Goal: Browse casually

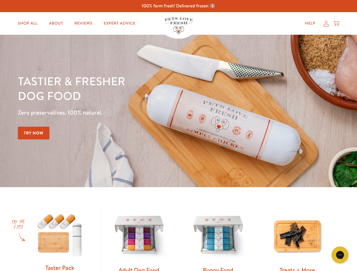
click at [178, 136] on div "Tastier & fresher dog food Zero preservatives. 100% natural. Try Now" at bounding box center [125, 111] width 214 height 75
click at [340, 255] on icon "Gorgias live chat" at bounding box center [339, 254] width 5 height 5
